Goal: Information Seeking & Learning: Learn about a topic

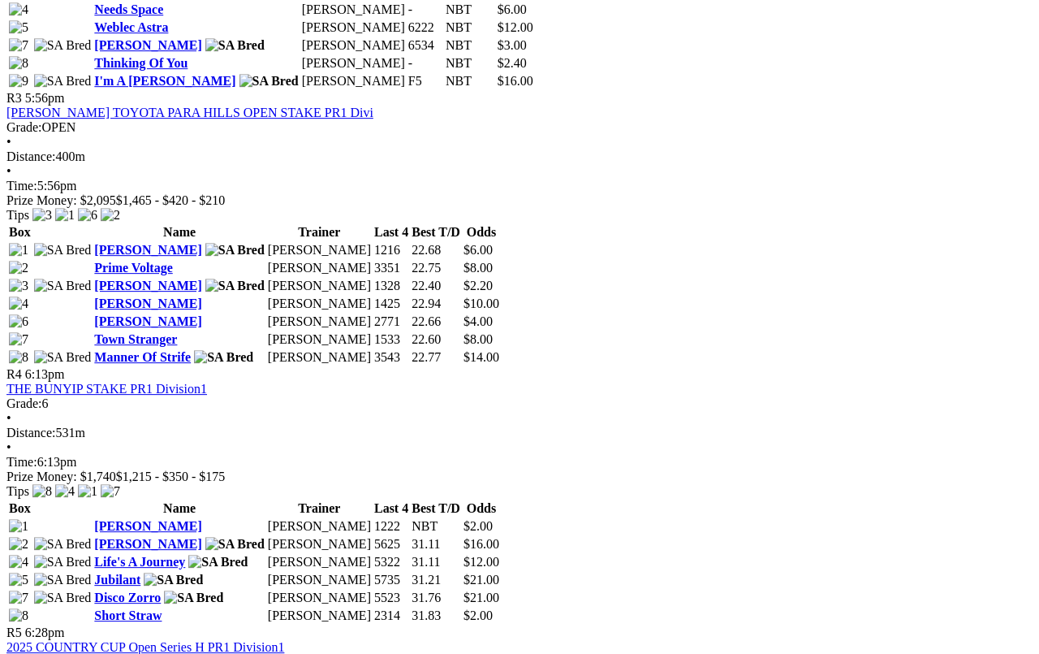
scroll to position [1253, 0]
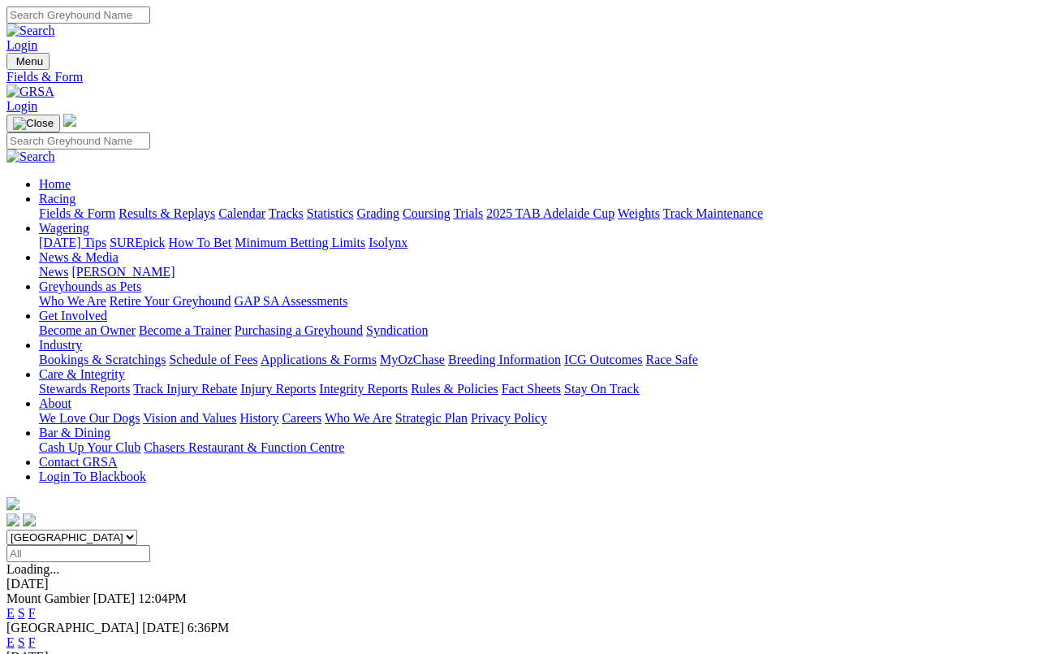
click at [36, 602] on link "F" at bounding box center [31, 642] width 7 height 14
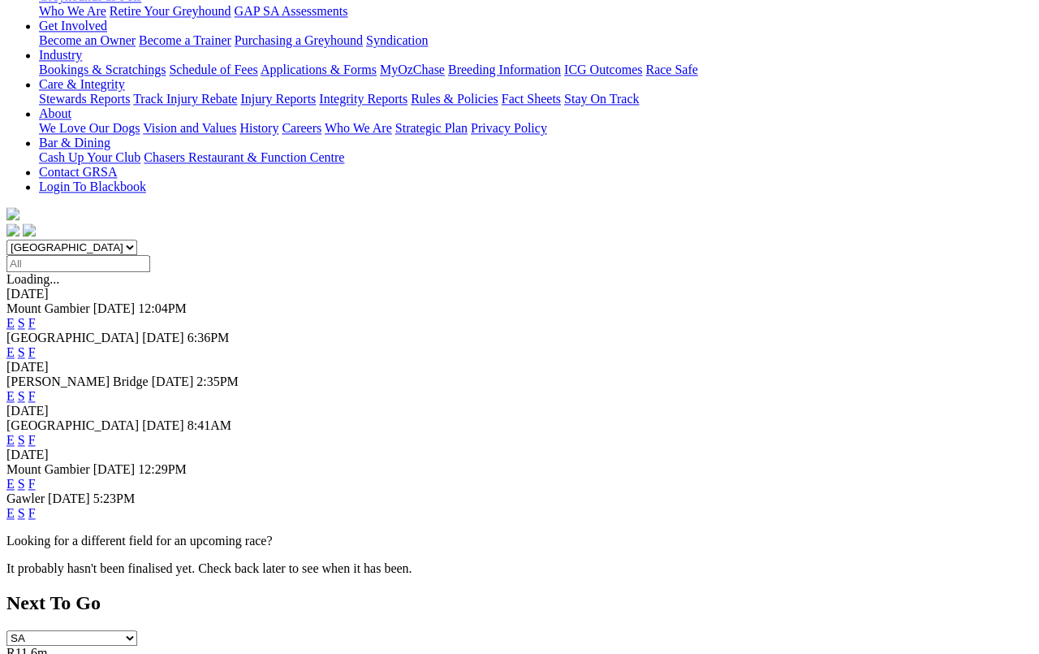
scroll to position [296, 0]
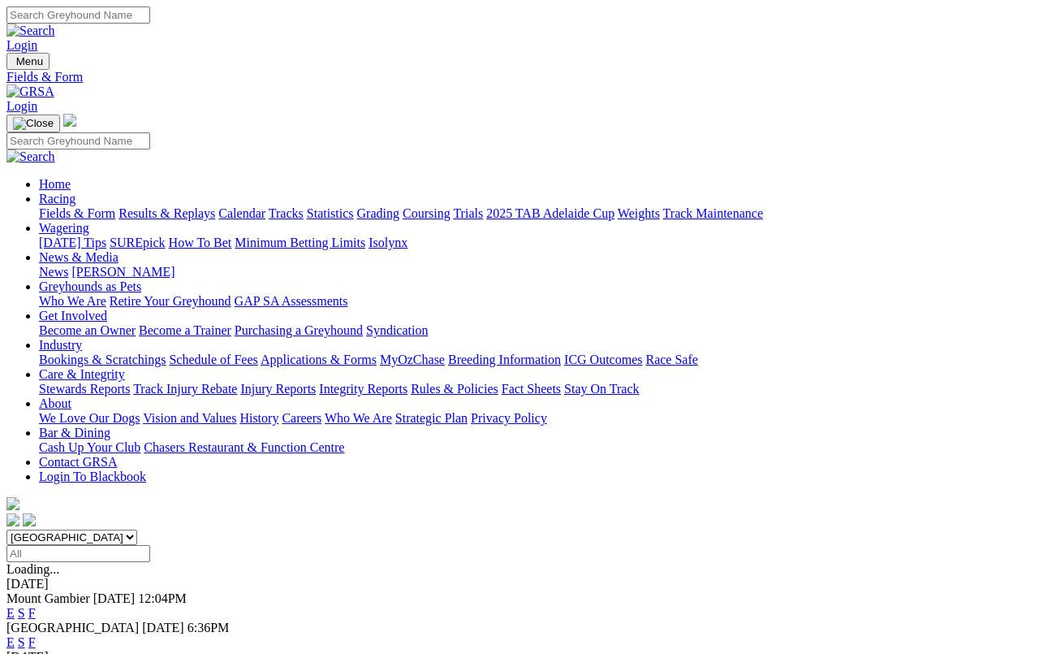
click at [36, 635] on link "F" at bounding box center [31, 642] width 7 height 14
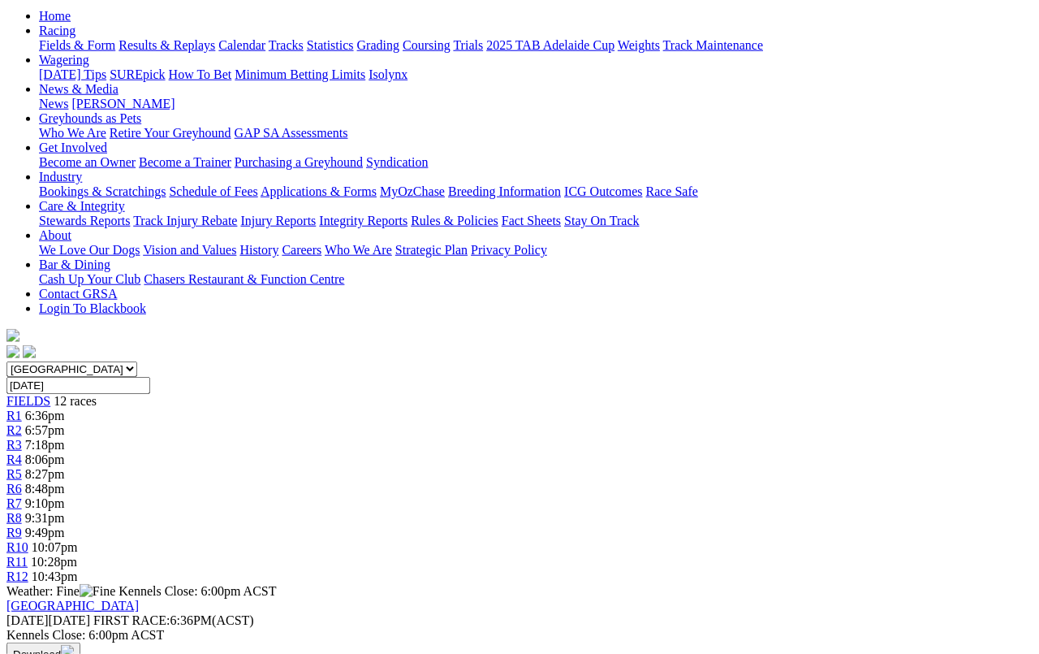
scroll to position [172, 0]
